Goal: Task Accomplishment & Management: Use online tool/utility

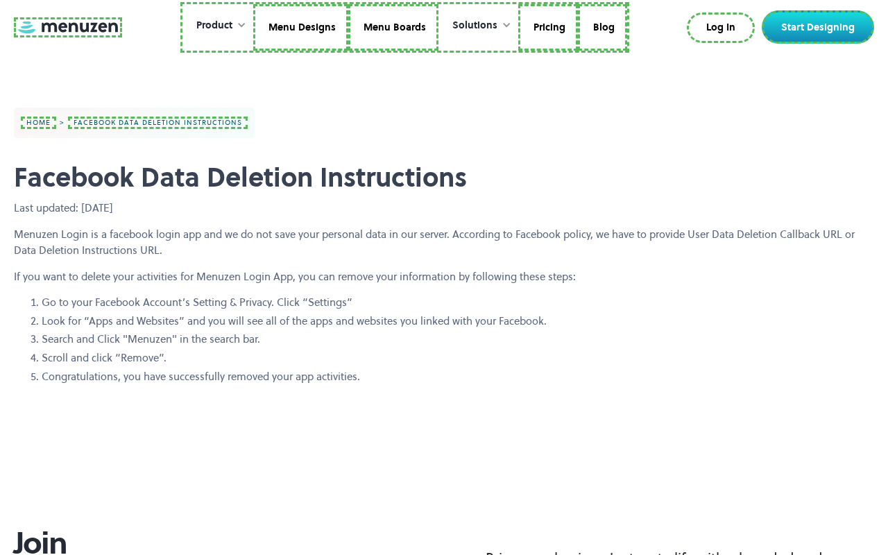
click at [66, 27] on link at bounding box center [68, 27] width 108 height 20
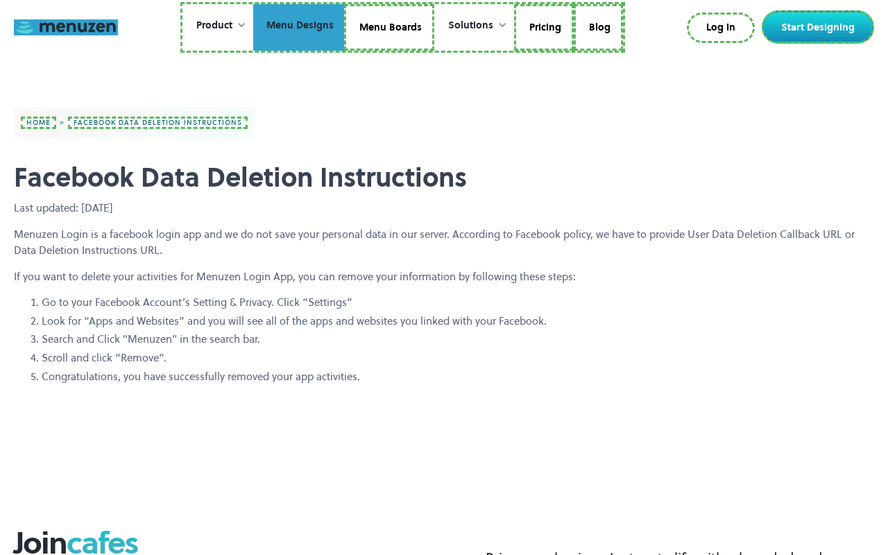
click at [300, 27] on link "Menu Designs" at bounding box center [298, 27] width 91 height 47
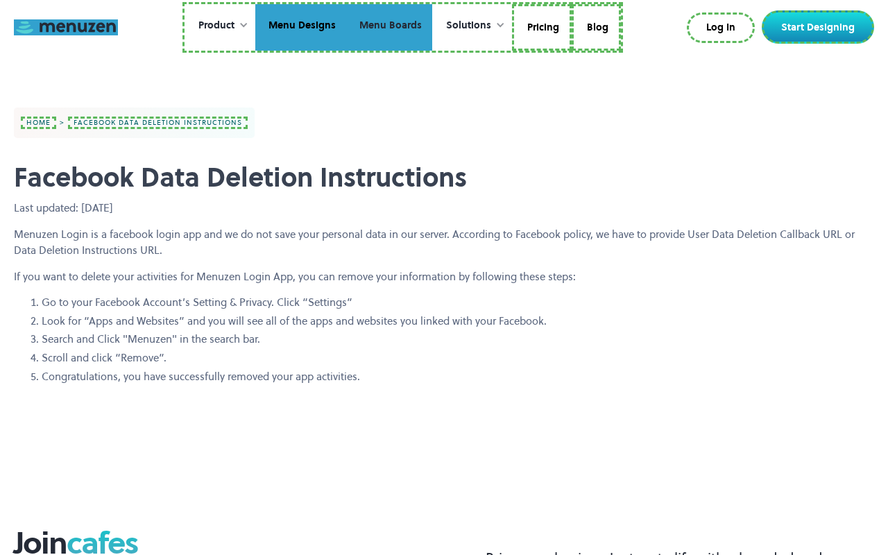
click at [388, 27] on link "Menu Boards" at bounding box center [389, 27] width 86 height 47
click at [540, 27] on link "Pricing" at bounding box center [542, 27] width 60 height 47
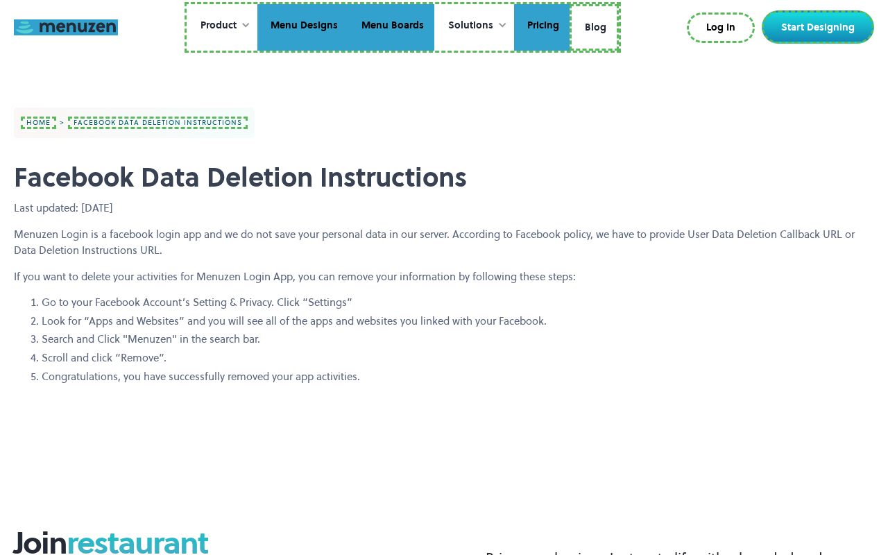
click at [594, 25] on link "Blog" at bounding box center [593, 27] width 49 height 47
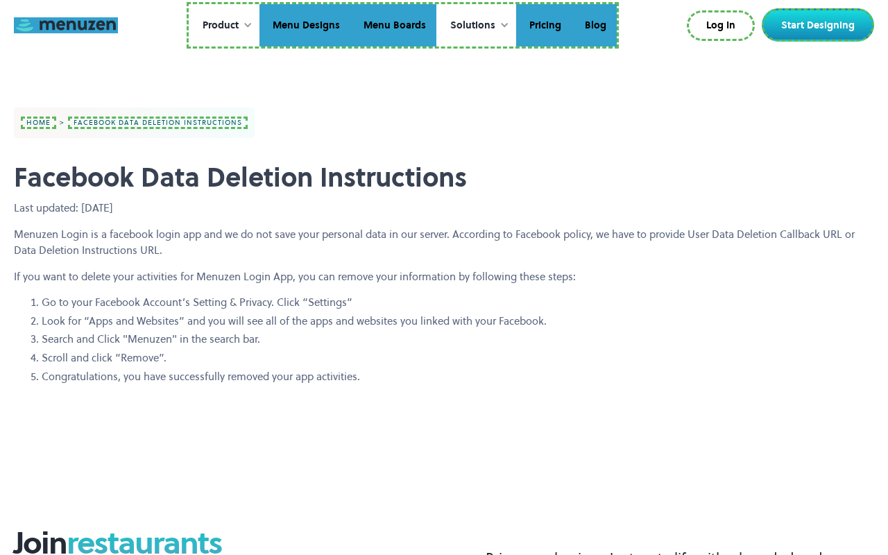
click at [723, 26] on link "Log In" at bounding box center [721, 25] width 68 height 31
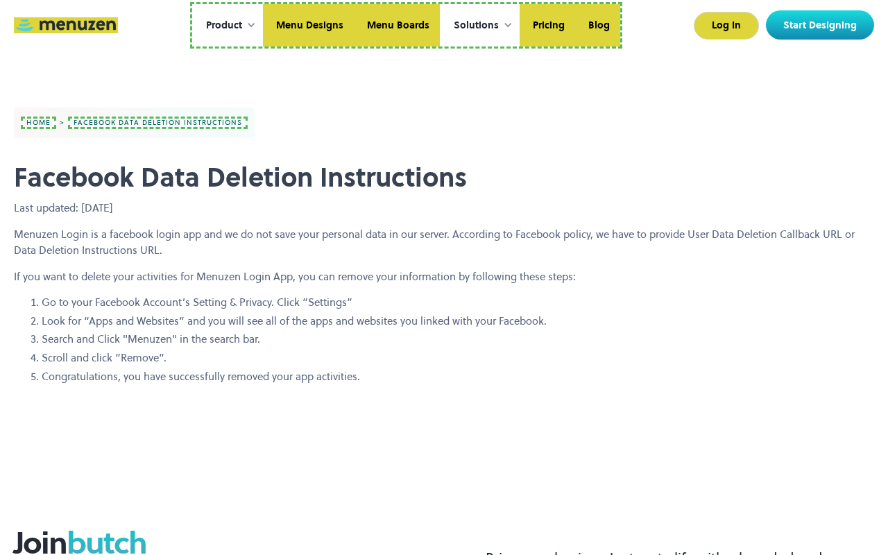
click at [820, 25] on link "Start Designing" at bounding box center [820, 24] width 108 height 29
click at [36, 123] on link "home" at bounding box center [36, 123] width 31 height 8
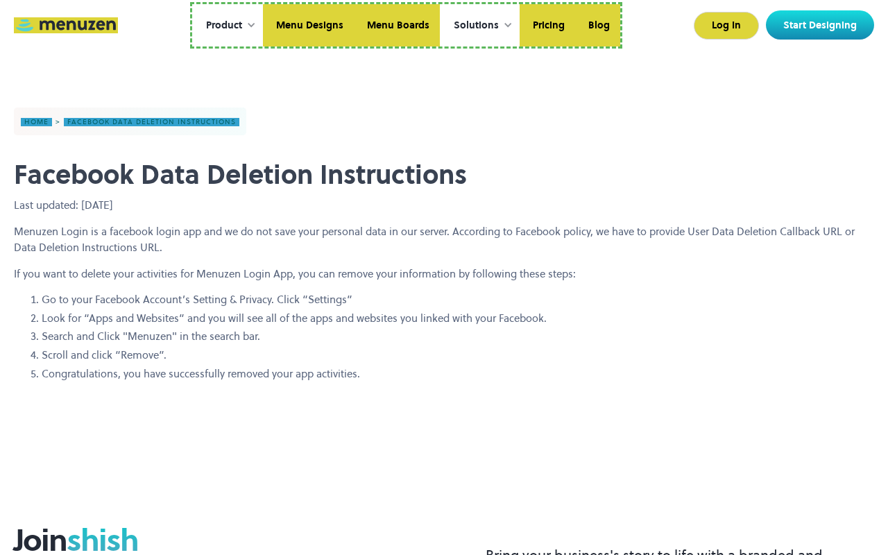
click at [152, 122] on link "Facebook data deletion instructions" at bounding box center [151, 122] width 175 height 8
